Goal: Browse casually: Explore the website without a specific task or goal

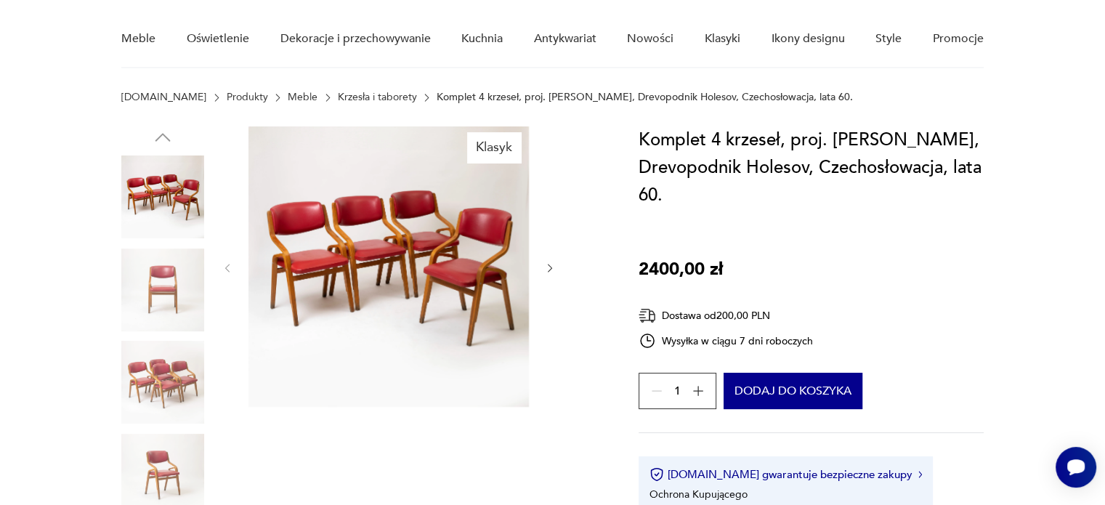
scroll to position [145, 0]
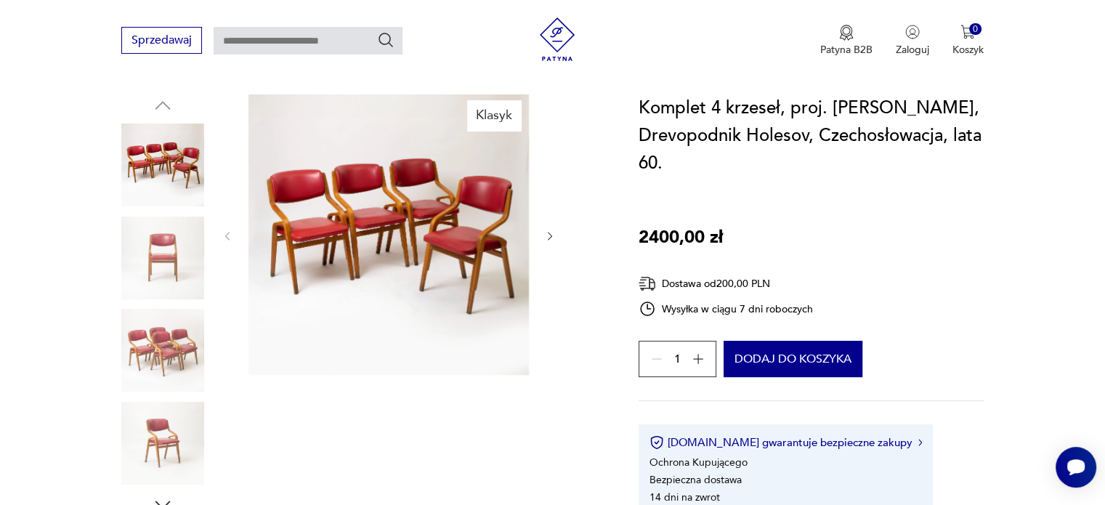
click at [549, 235] on icon "button" at bounding box center [550, 236] width 12 height 12
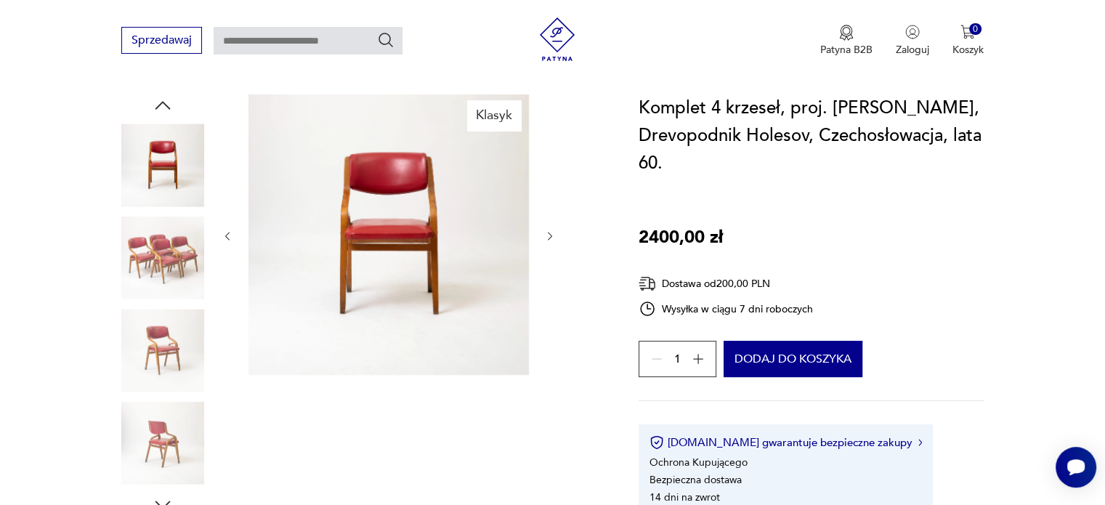
click at [548, 235] on icon "button" at bounding box center [550, 236] width 12 height 12
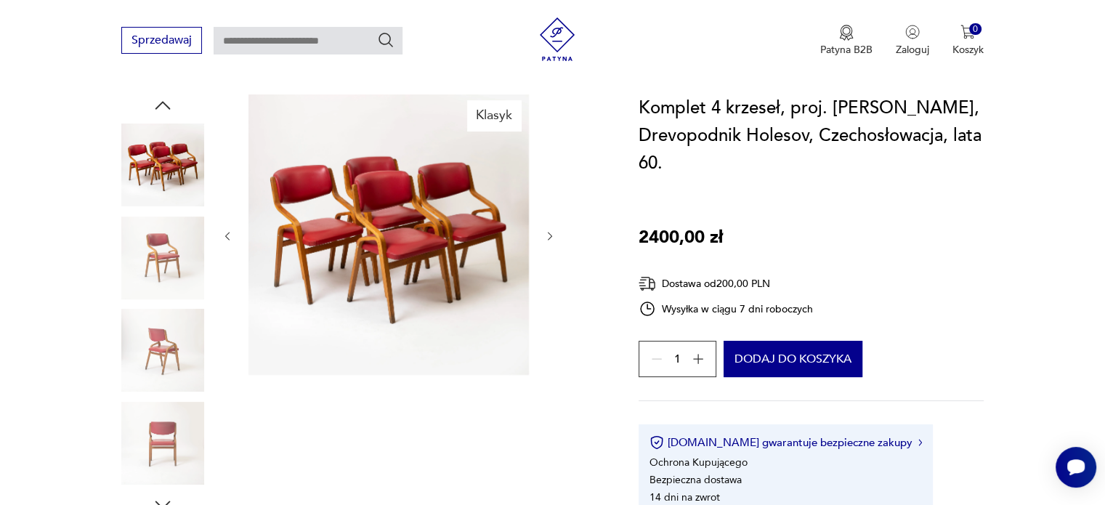
click at [548, 235] on icon "button" at bounding box center [550, 236] width 12 height 12
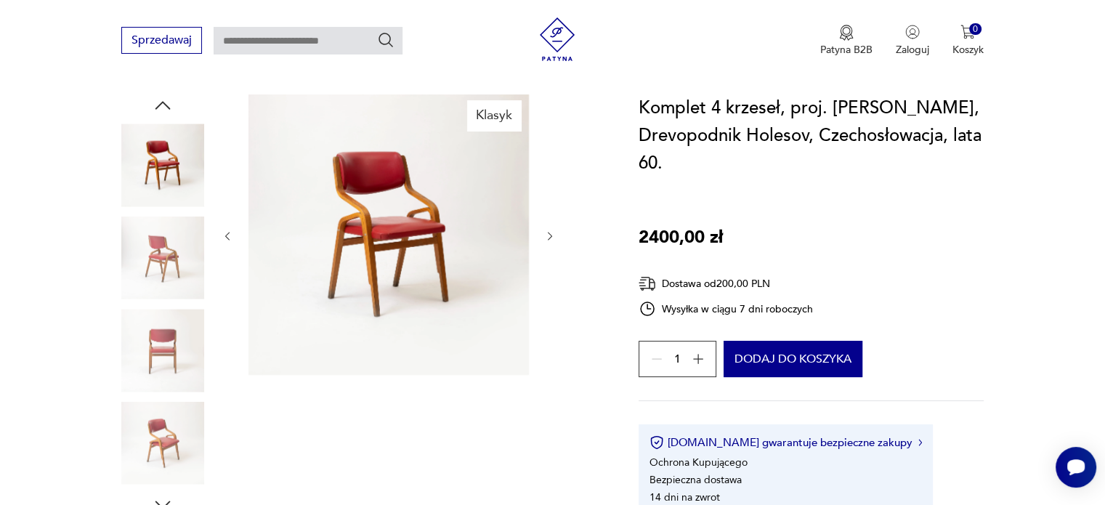
click at [547, 234] on icon "button" at bounding box center [550, 236] width 12 height 12
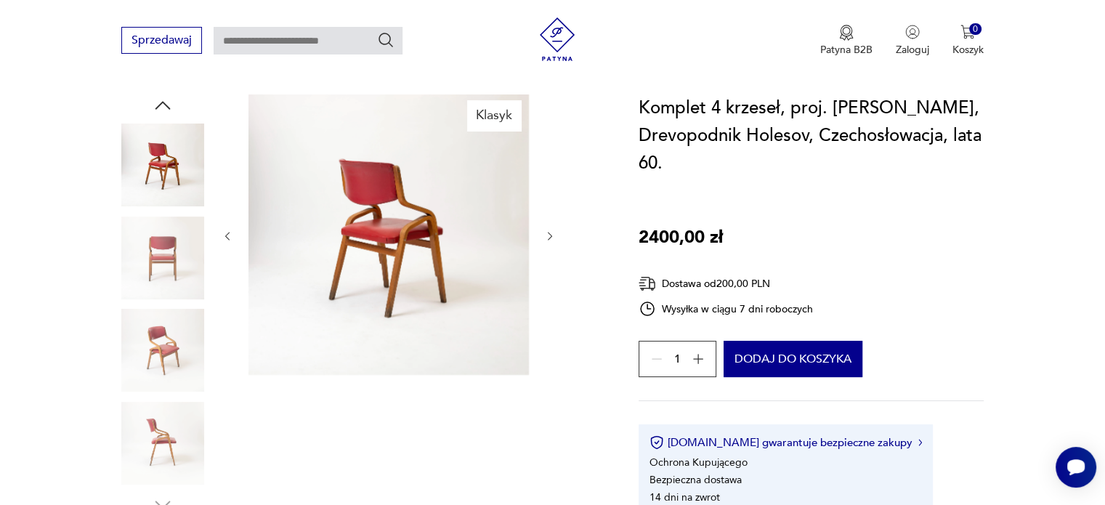
click at [547, 234] on icon "button" at bounding box center [550, 236] width 12 height 12
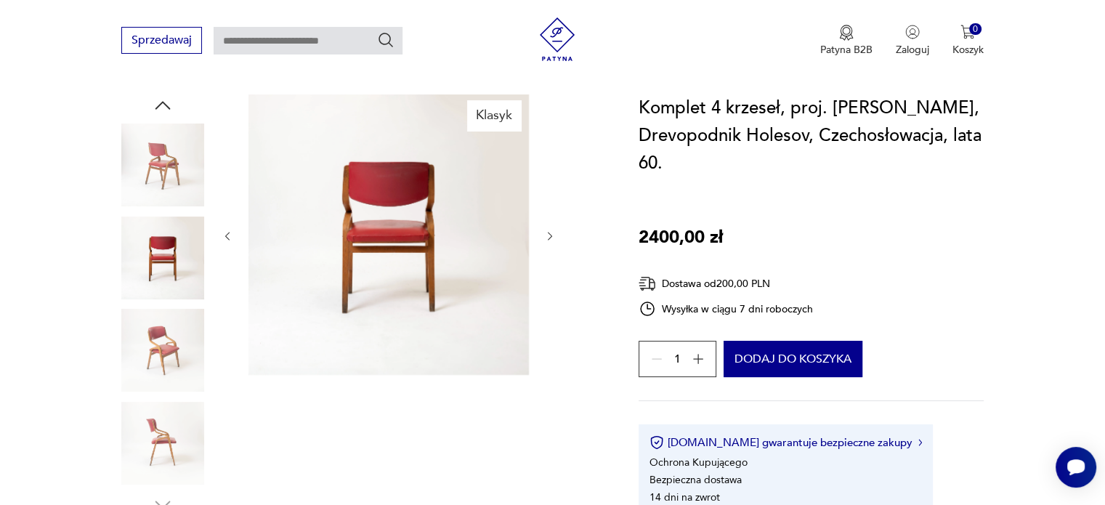
click at [547, 234] on icon "button" at bounding box center [550, 236] width 12 height 12
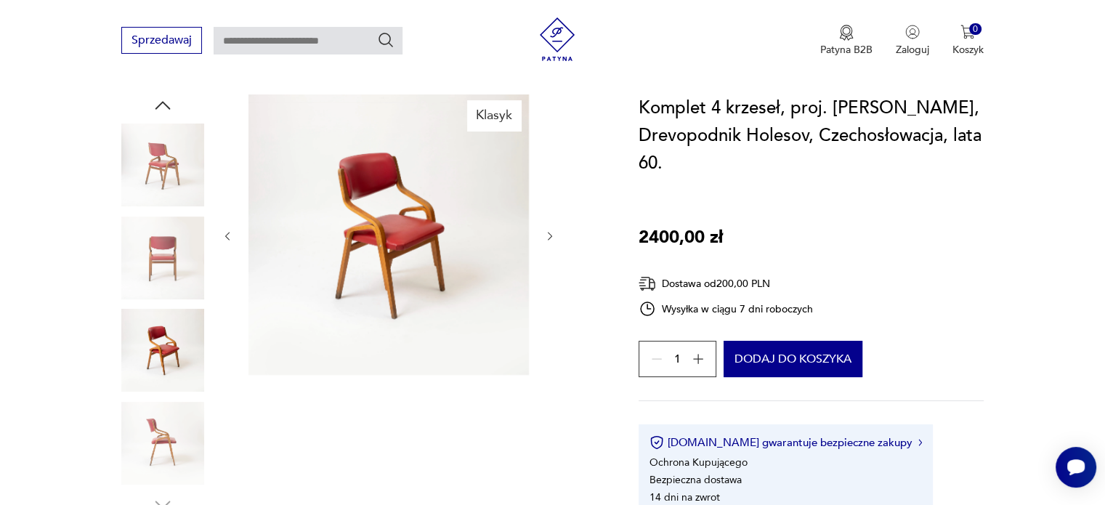
click at [546, 232] on icon "button" at bounding box center [550, 236] width 12 height 12
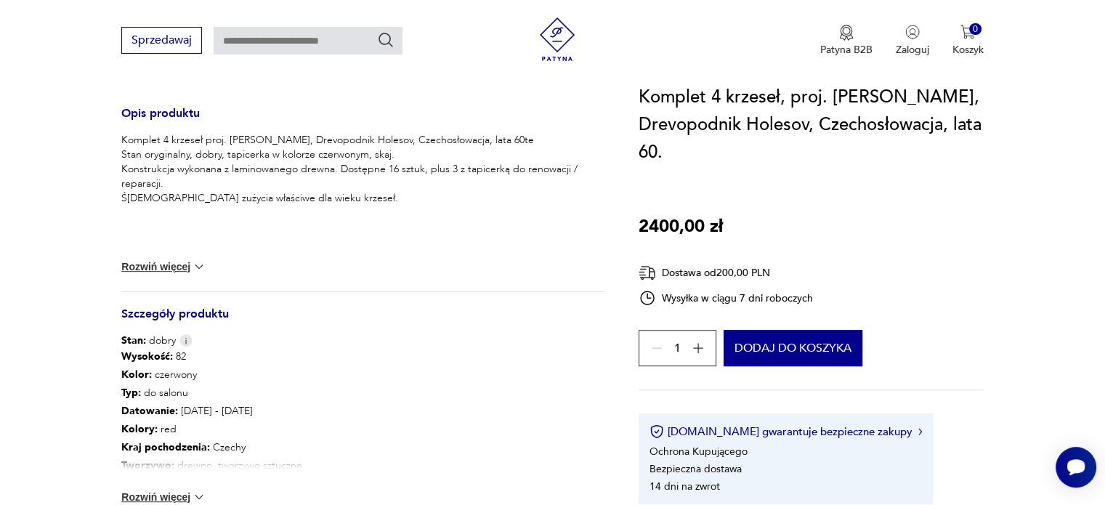
scroll to position [1017, 0]
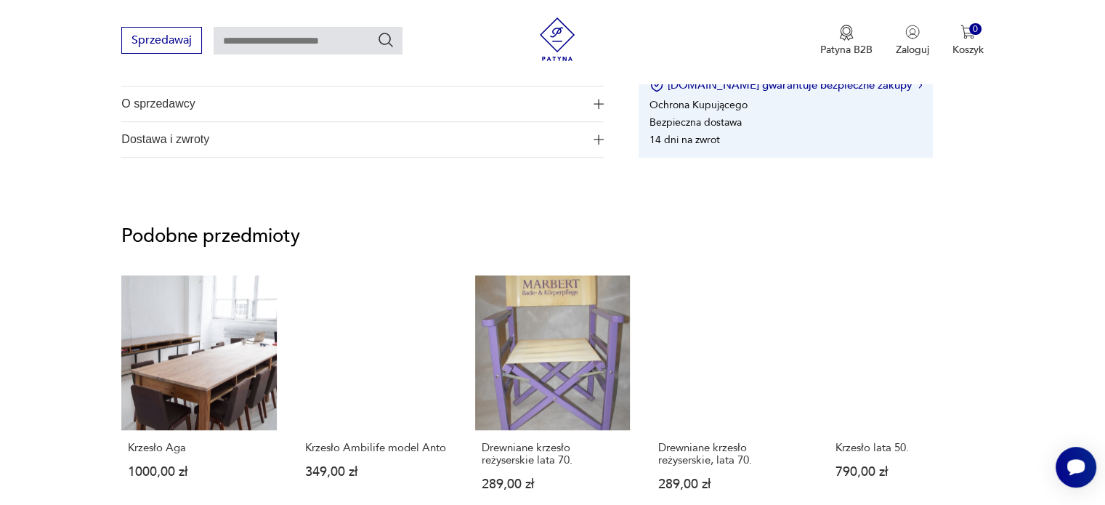
click at [551, 41] on img at bounding box center [557, 39] width 44 height 44
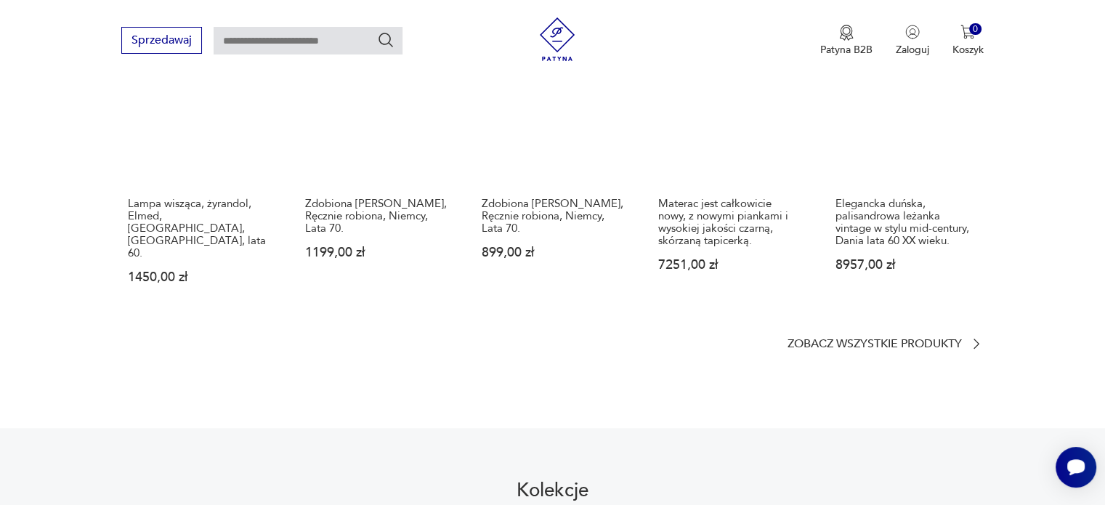
scroll to position [944, 0]
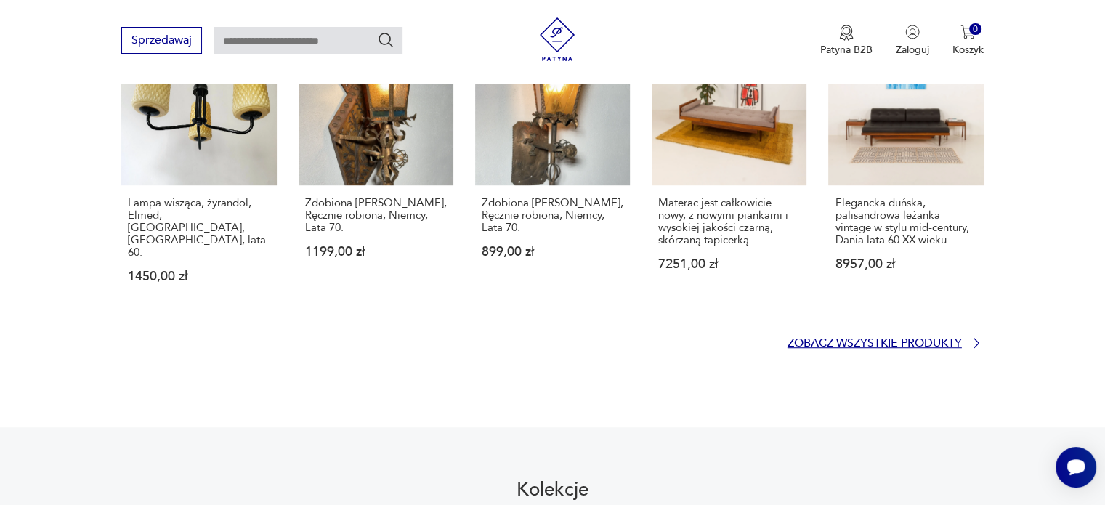
click at [872, 339] on p "Zobacz wszystkie produkty" at bounding box center [874, 343] width 174 height 9
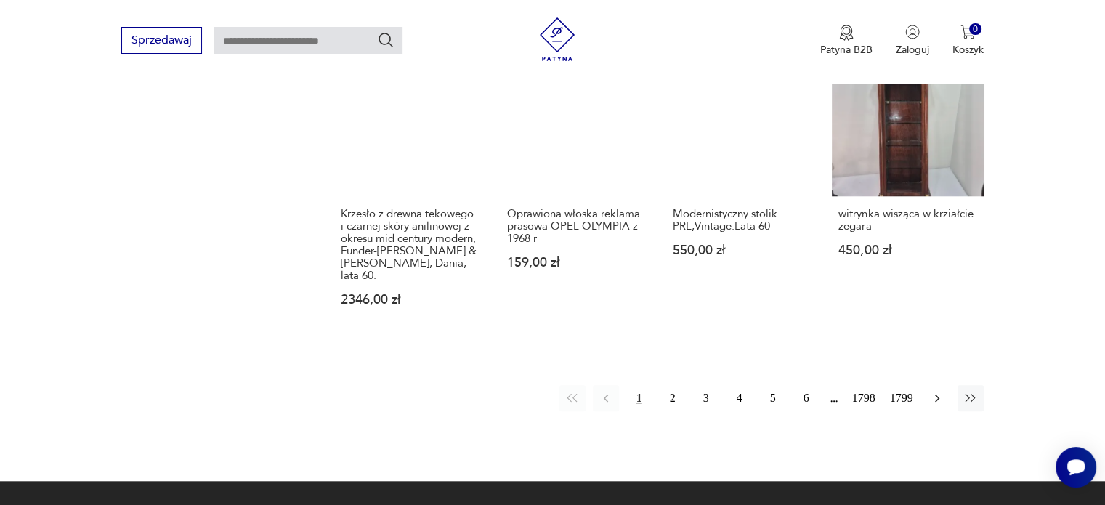
scroll to position [1227, 0]
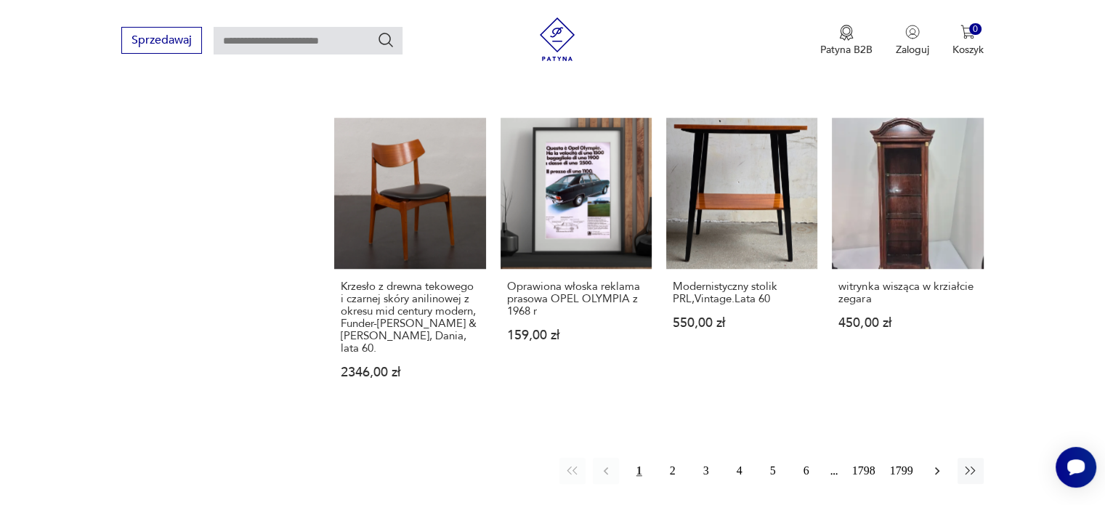
click at [937, 467] on icon "button" at bounding box center [937, 471] width 4 height 8
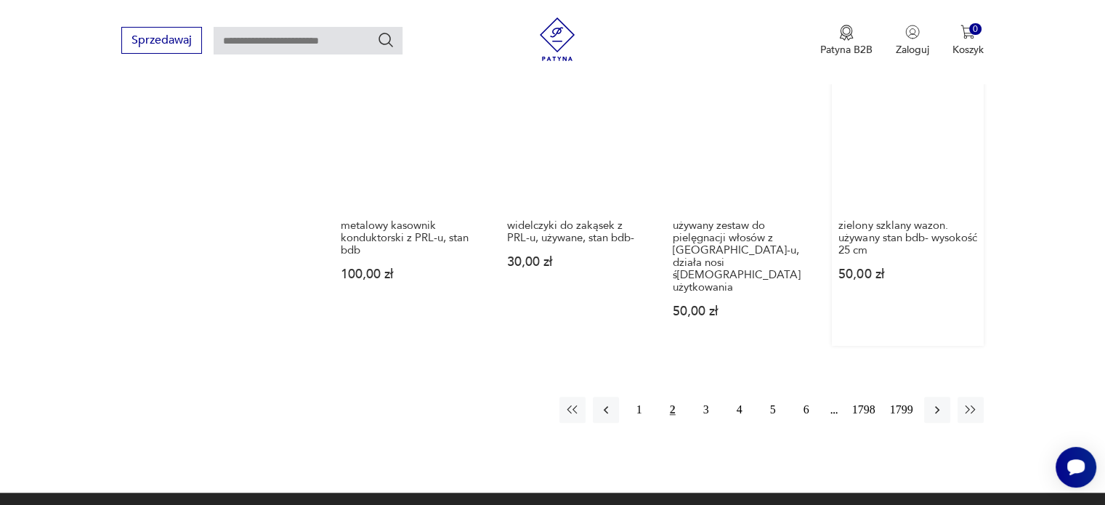
scroll to position [1277, 0]
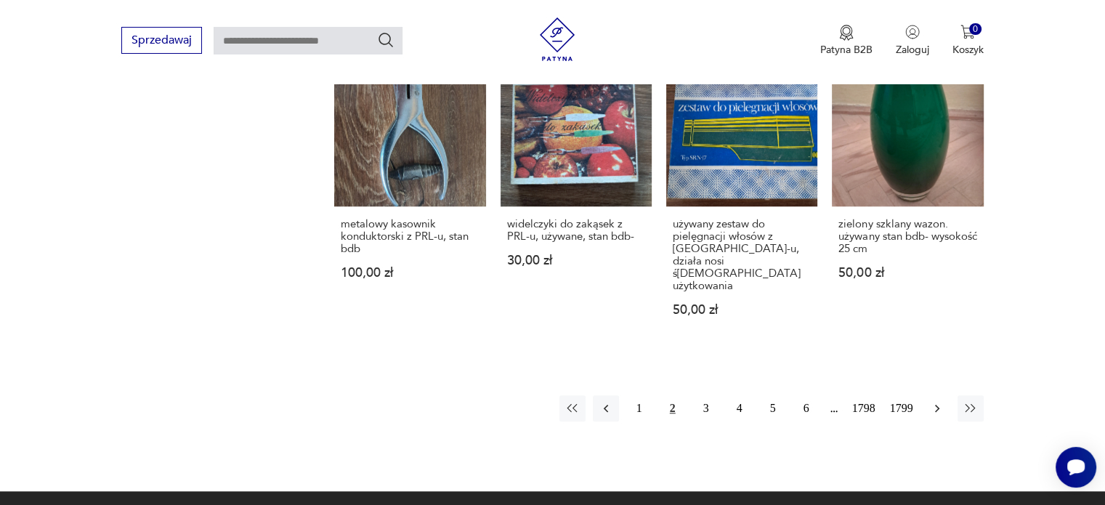
click at [942, 401] on icon "button" at bounding box center [937, 408] width 15 height 15
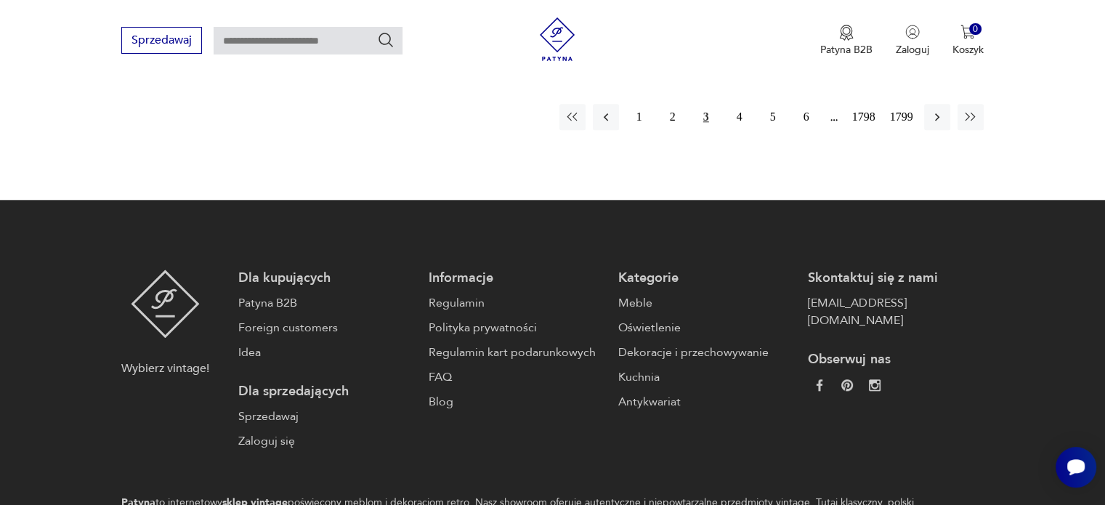
scroll to position [1495, 0]
